Goal: Transaction & Acquisition: Purchase product/service

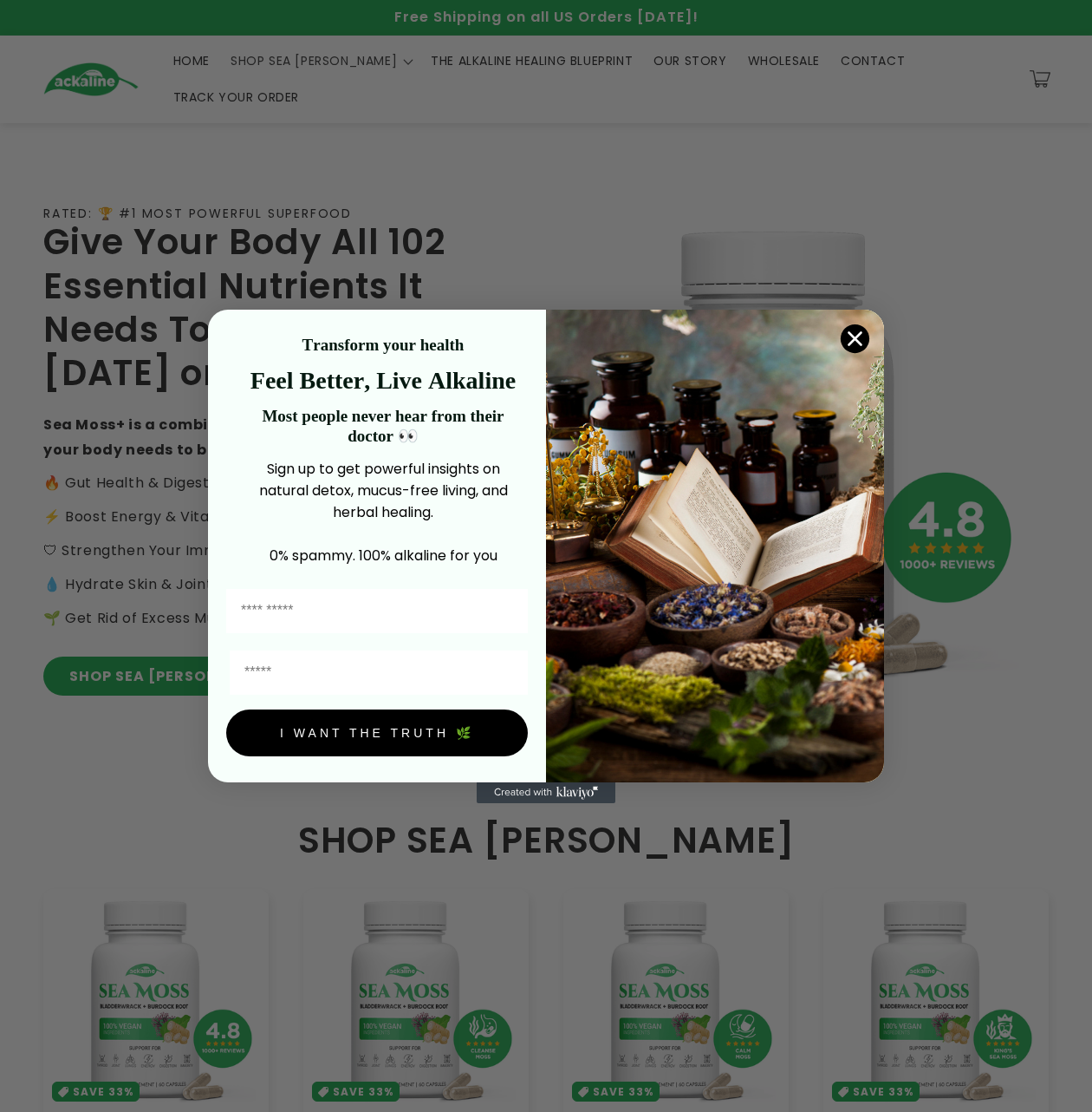
click at [217, 203] on div "Close dialog Transform your health Feel Better, Live Alkaline Most people never…" at bounding box center [546, 556] width 1092 height 1112
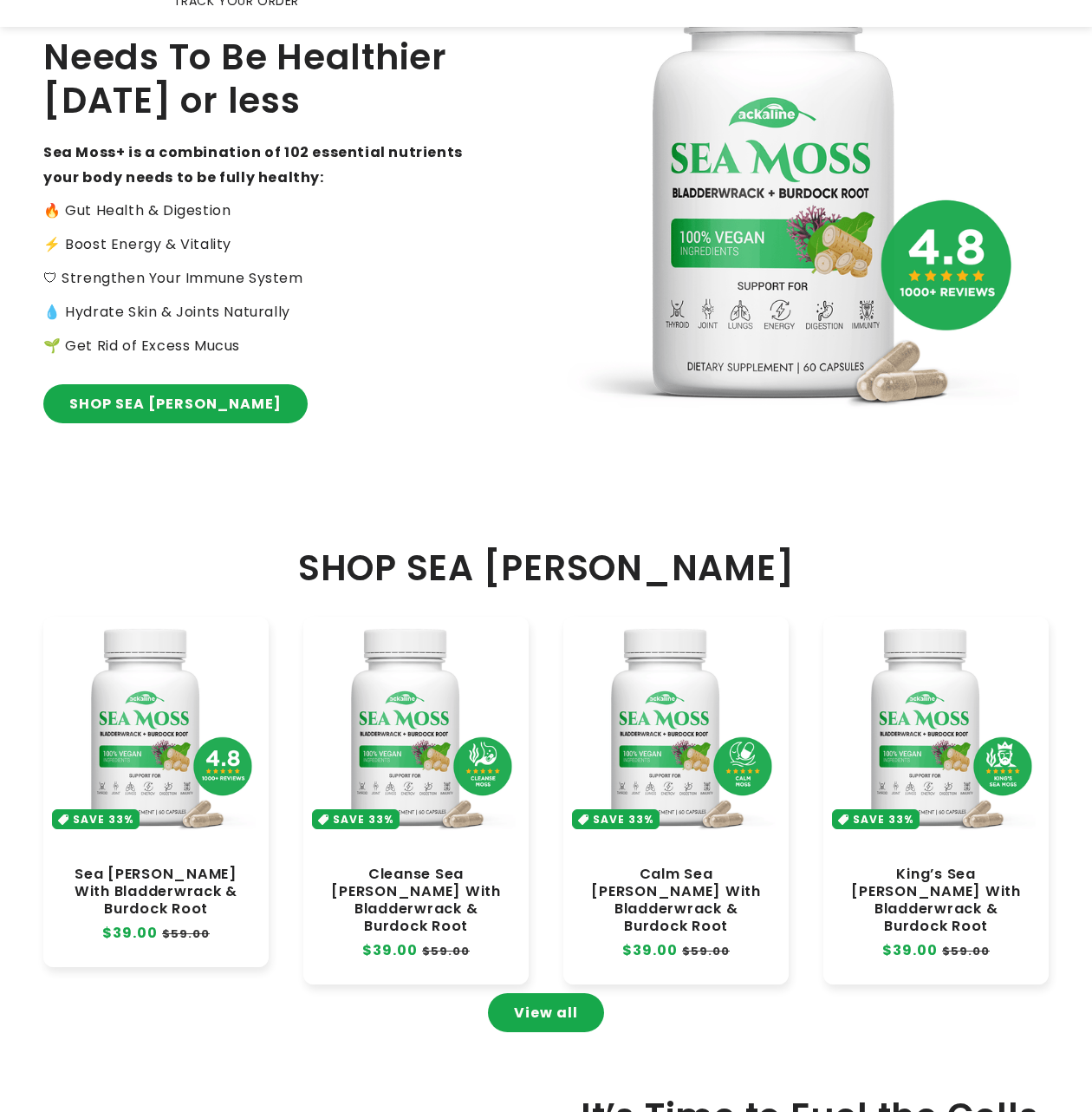
scroll to position [694, 0]
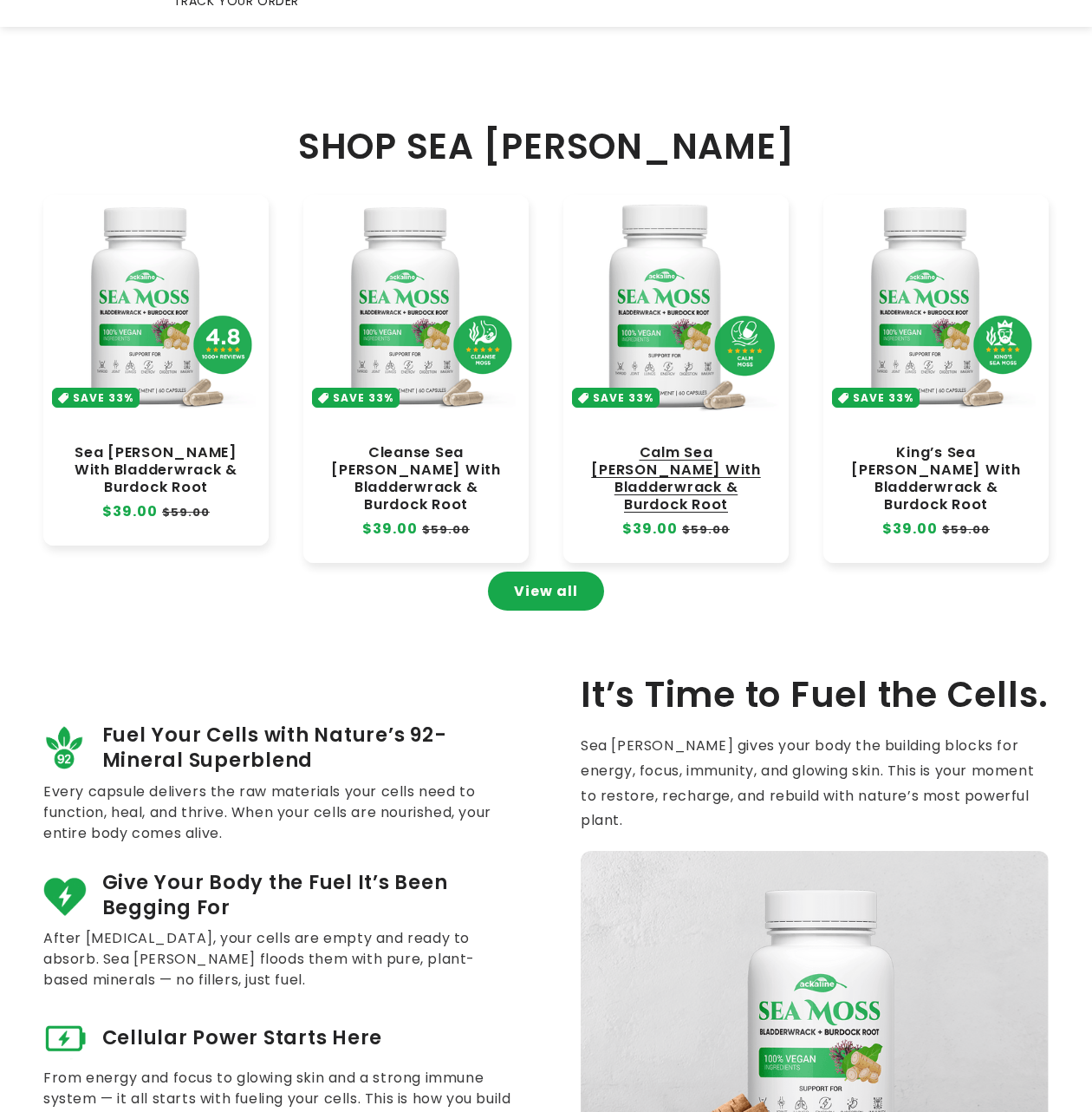
click at [217, 424] on link "Calm Sea [PERSON_NAME] With Bladderwrack & Burdock Root" at bounding box center [676, 478] width 190 height 70
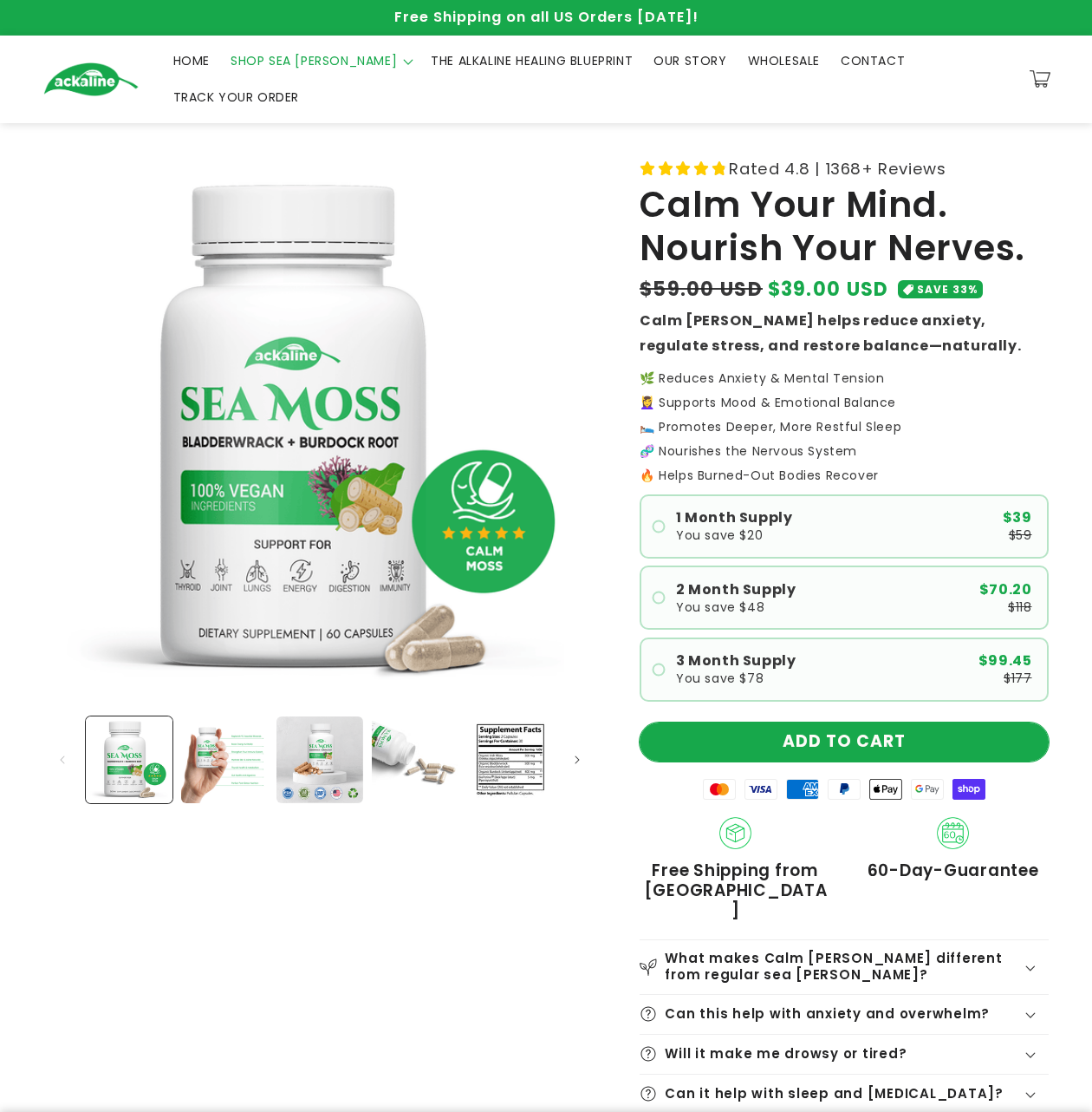
click at [882, 725] on button "ADD TO CART" at bounding box center [844, 742] width 409 height 39
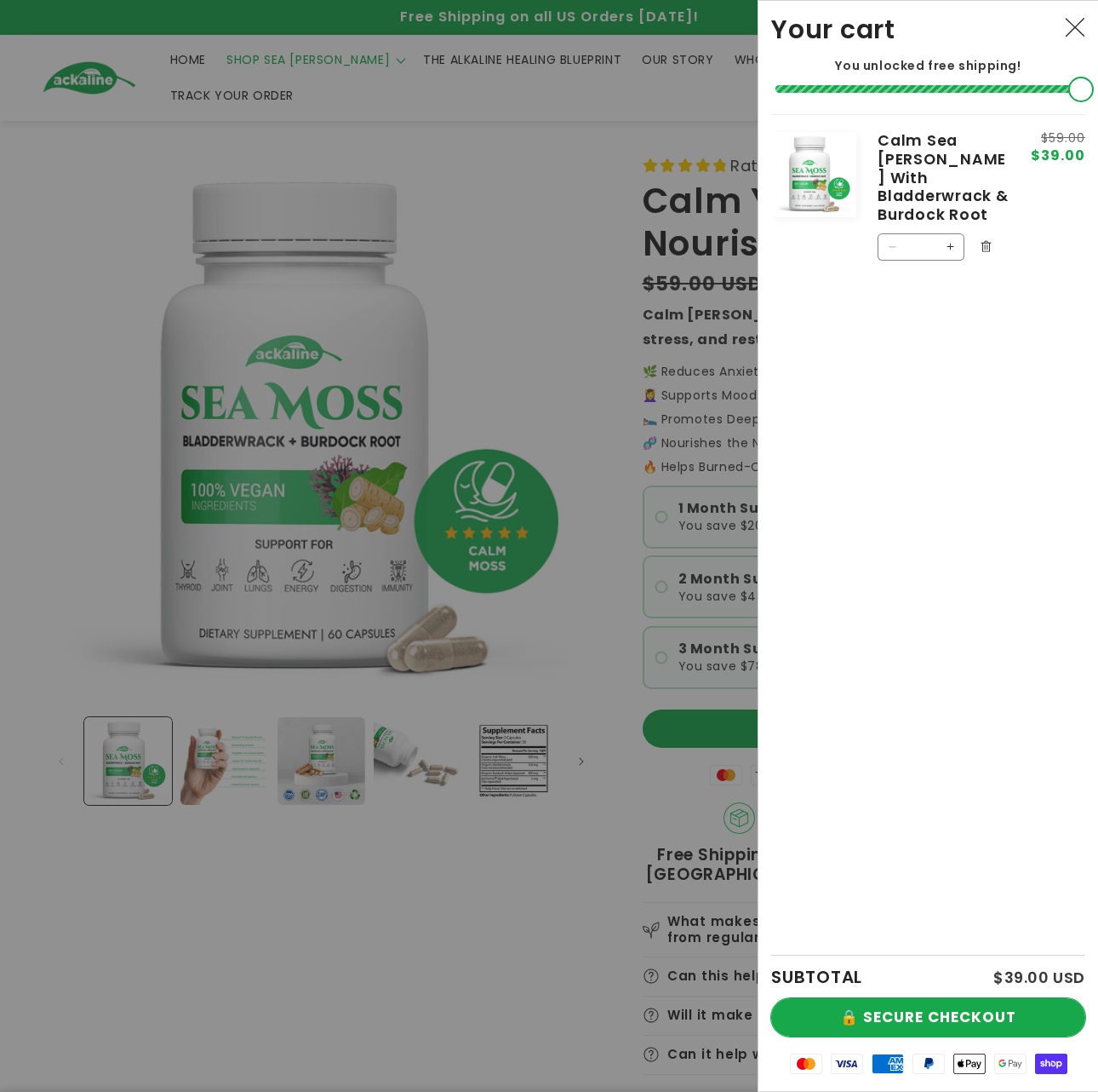
click at [926, 1015] on button "🔒 SECURE CHECKOUT" at bounding box center [928, 1017] width 314 height 39
